Goal: Find specific page/section: Find specific page/section

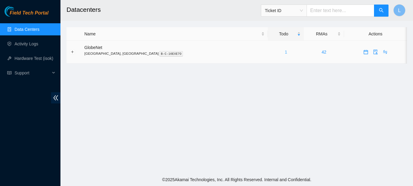
click at [285, 52] on link "1" at bounding box center [286, 52] width 2 height 5
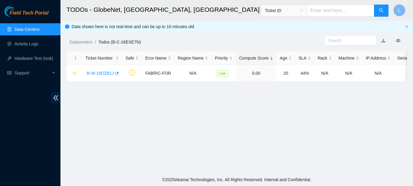
click at [39, 30] on link "Data Centers" at bounding box center [27, 29] width 25 height 5
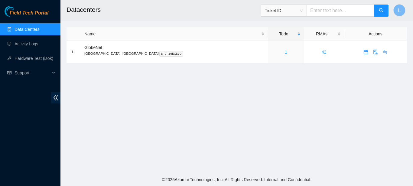
click at [7, 154] on div "Field Tech Portal Data Centers Activity Logs Hardware Test (isok) Support" at bounding box center [30, 96] width 60 height 180
click at [38, 42] on link "Activity Logs" at bounding box center [27, 43] width 24 height 5
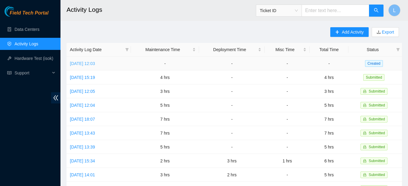
click at [95, 65] on link "Mon, 06 Oct 2025 12:03" at bounding box center [82, 63] width 25 height 5
